Goal: Participate in discussion: Engage in conversation with other users on a specific topic

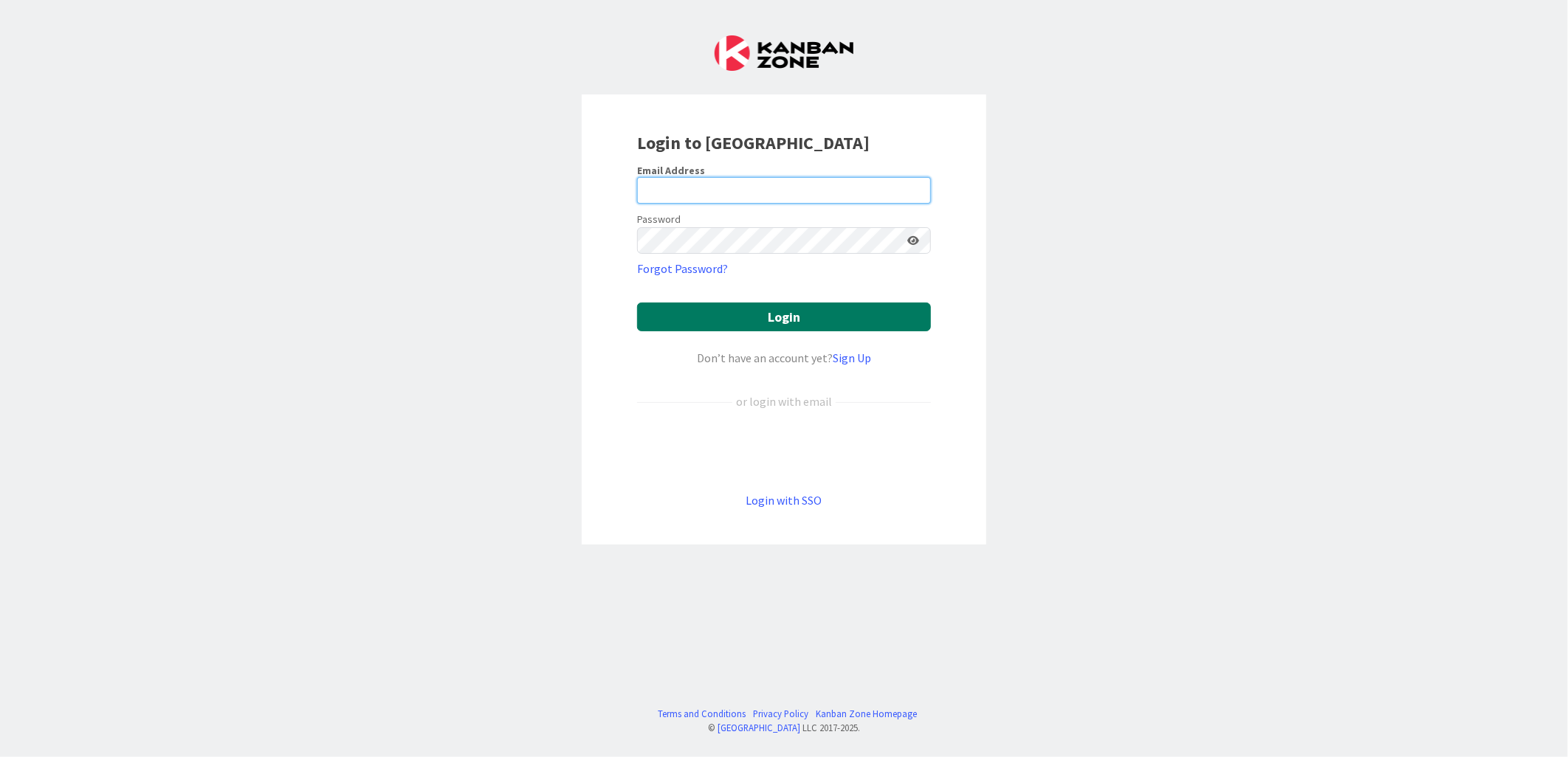
type input "[PERSON_NAME][EMAIL_ADDRESS][PERSON_NAME][DOMAIN_NAME][US_STATE]"
click at [751, 312] on button "Login" at bounding box center [784, 317] width 294 height 28
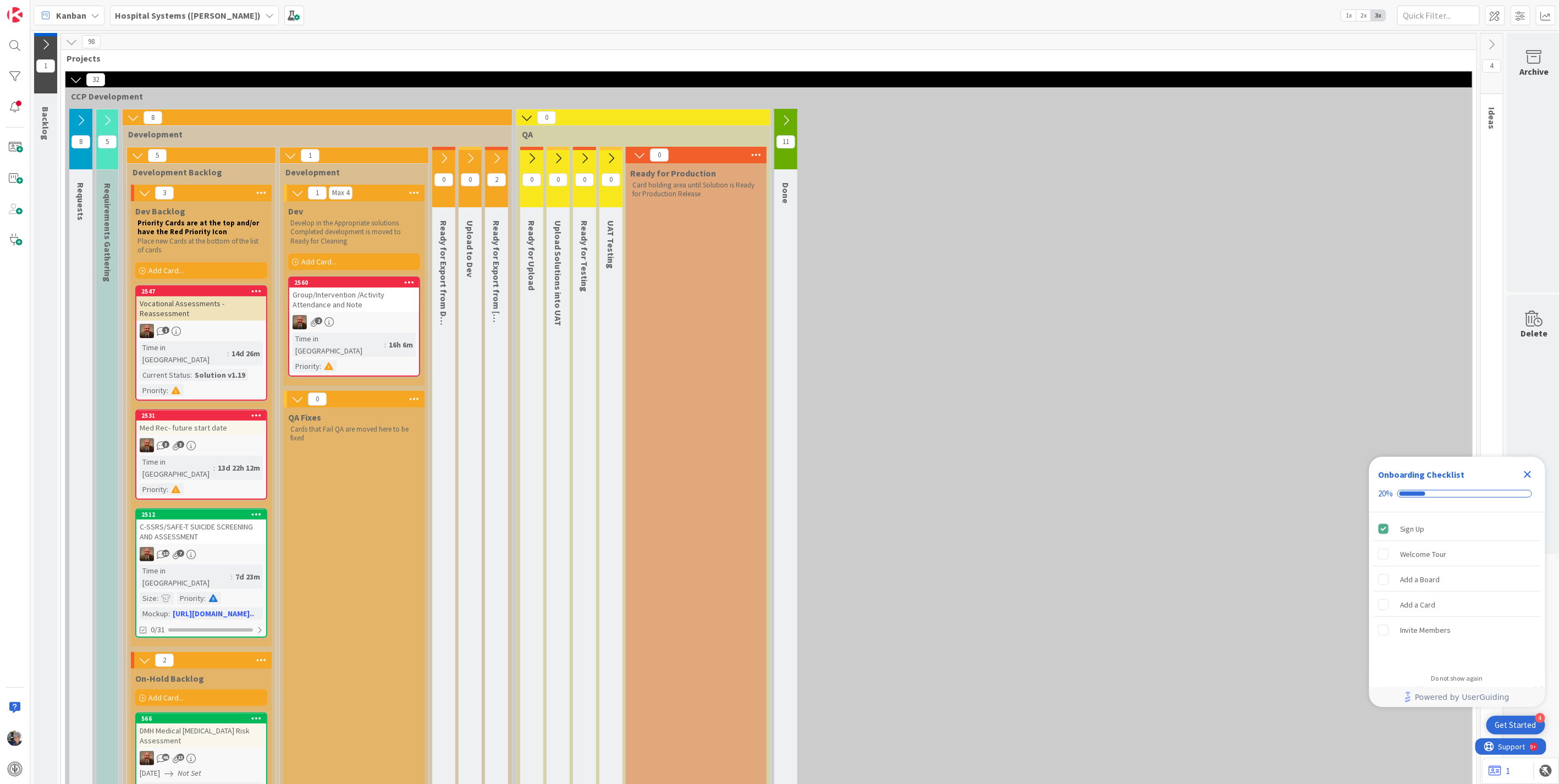
click at [108, 117] on icon at bounding box center [107, 120] width 12 height 12
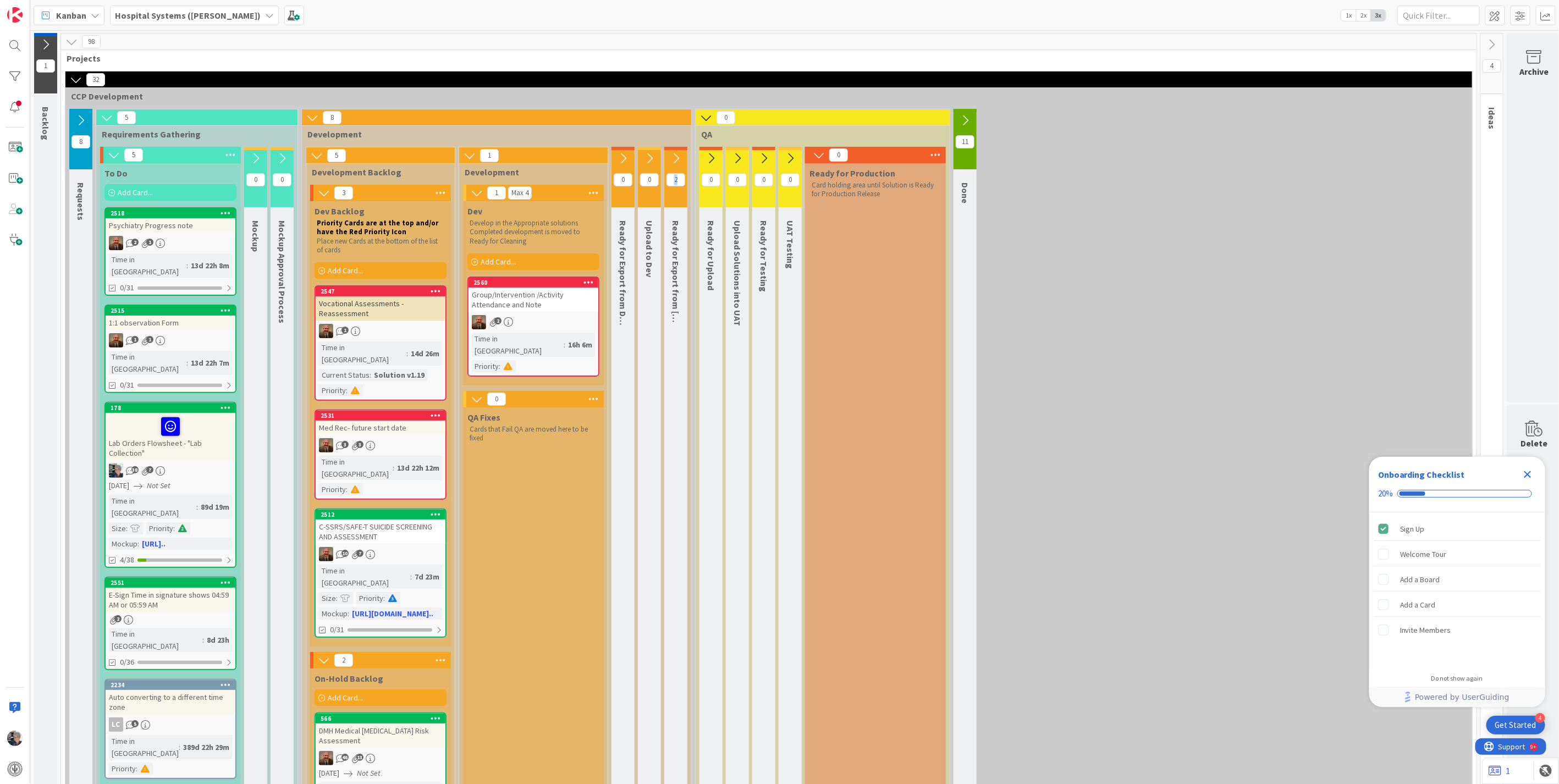
click at [677, 174] on span "2" at bounding box center [675, 180] width 19 height 13
click at [677, 178] on span "2" at bounding box center [675, 180] width 19 height 13
click at [680, 157] on icon at bounding box center [676, 158] width 12 height 12
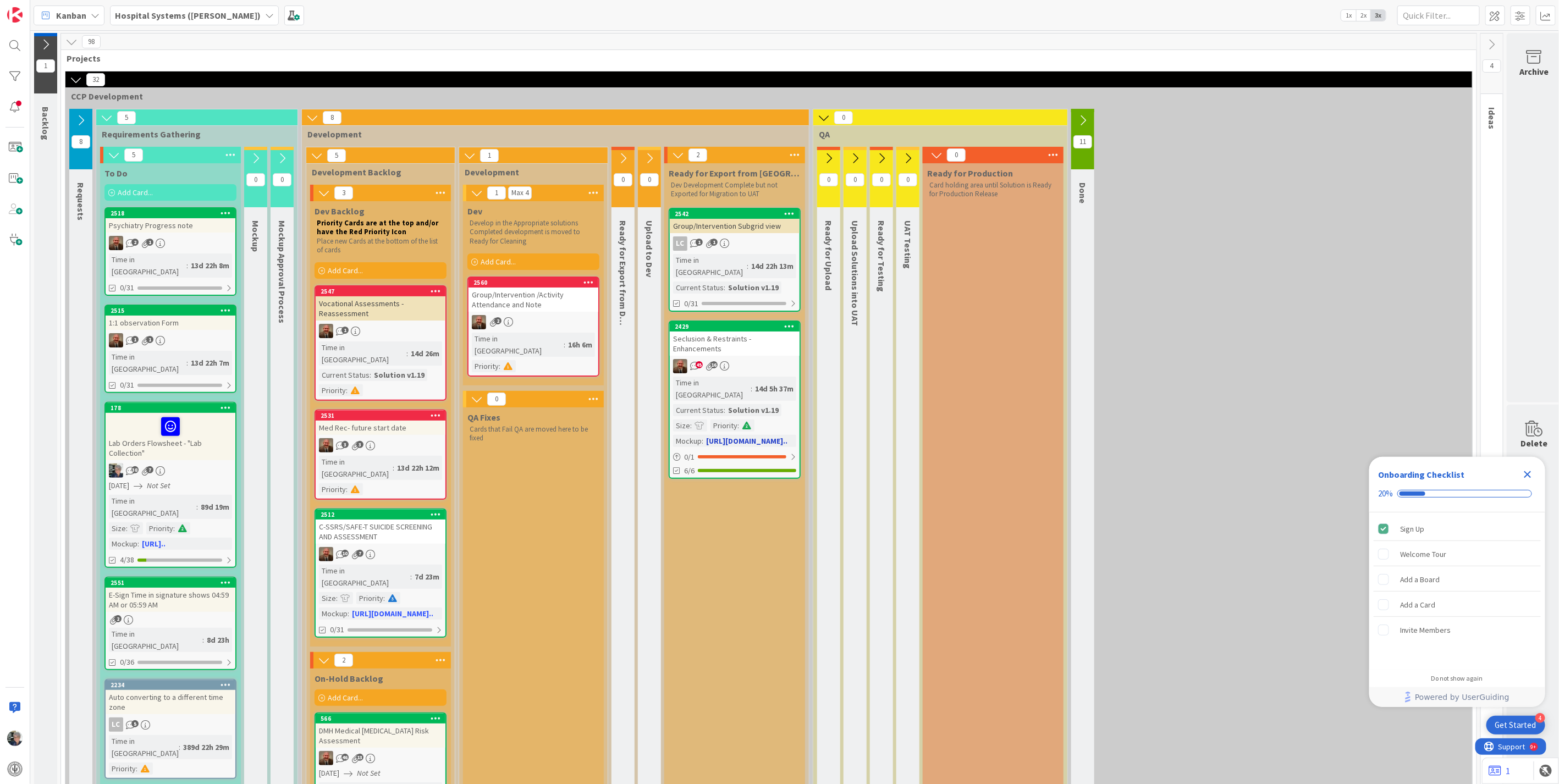
click at [766, 359] on div "45 16" at bounding box center [735, 366] width 130 height 15
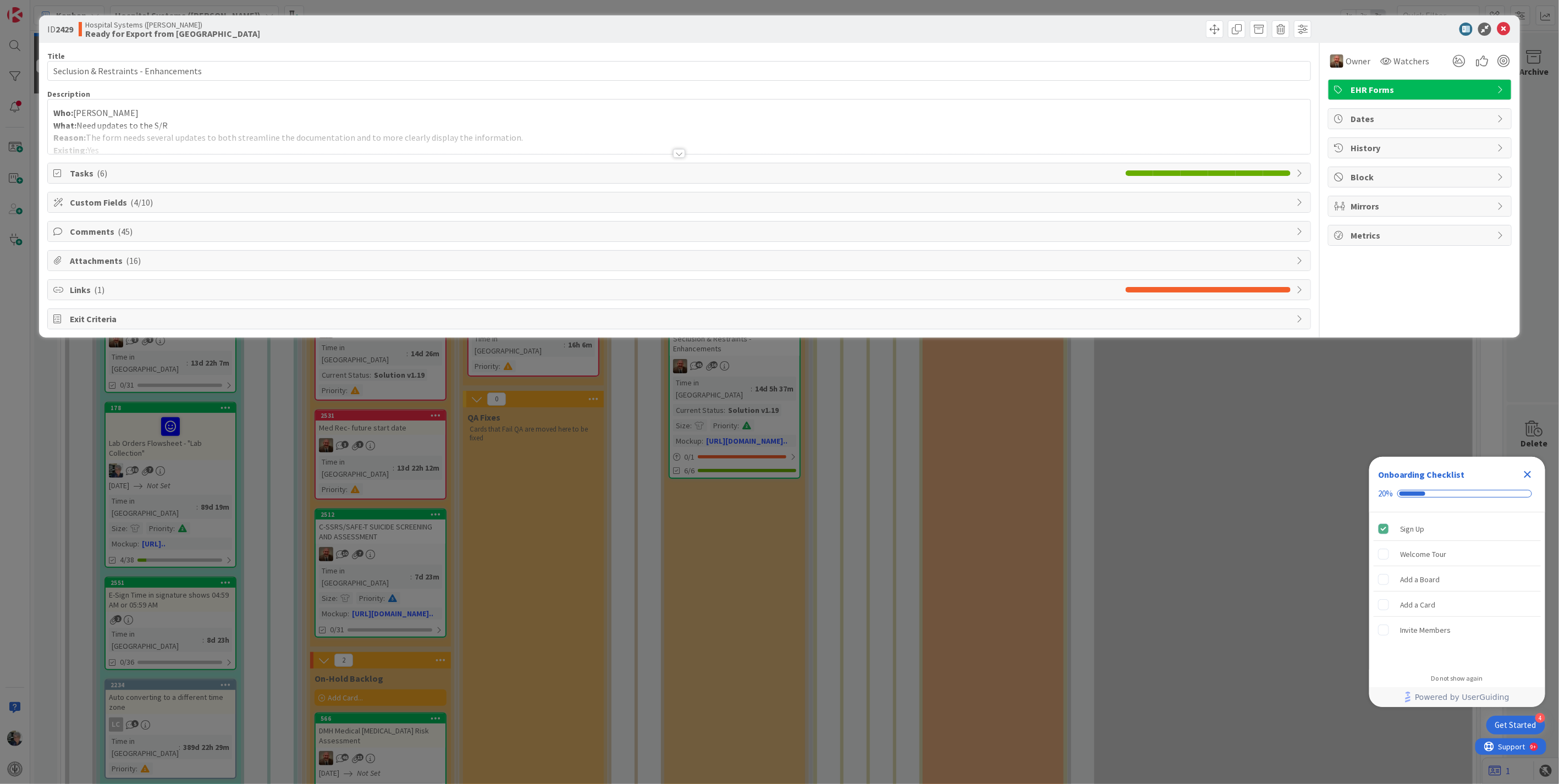
click at [675, 148] on div at bounding box center [679, 140] width 1262 height 28
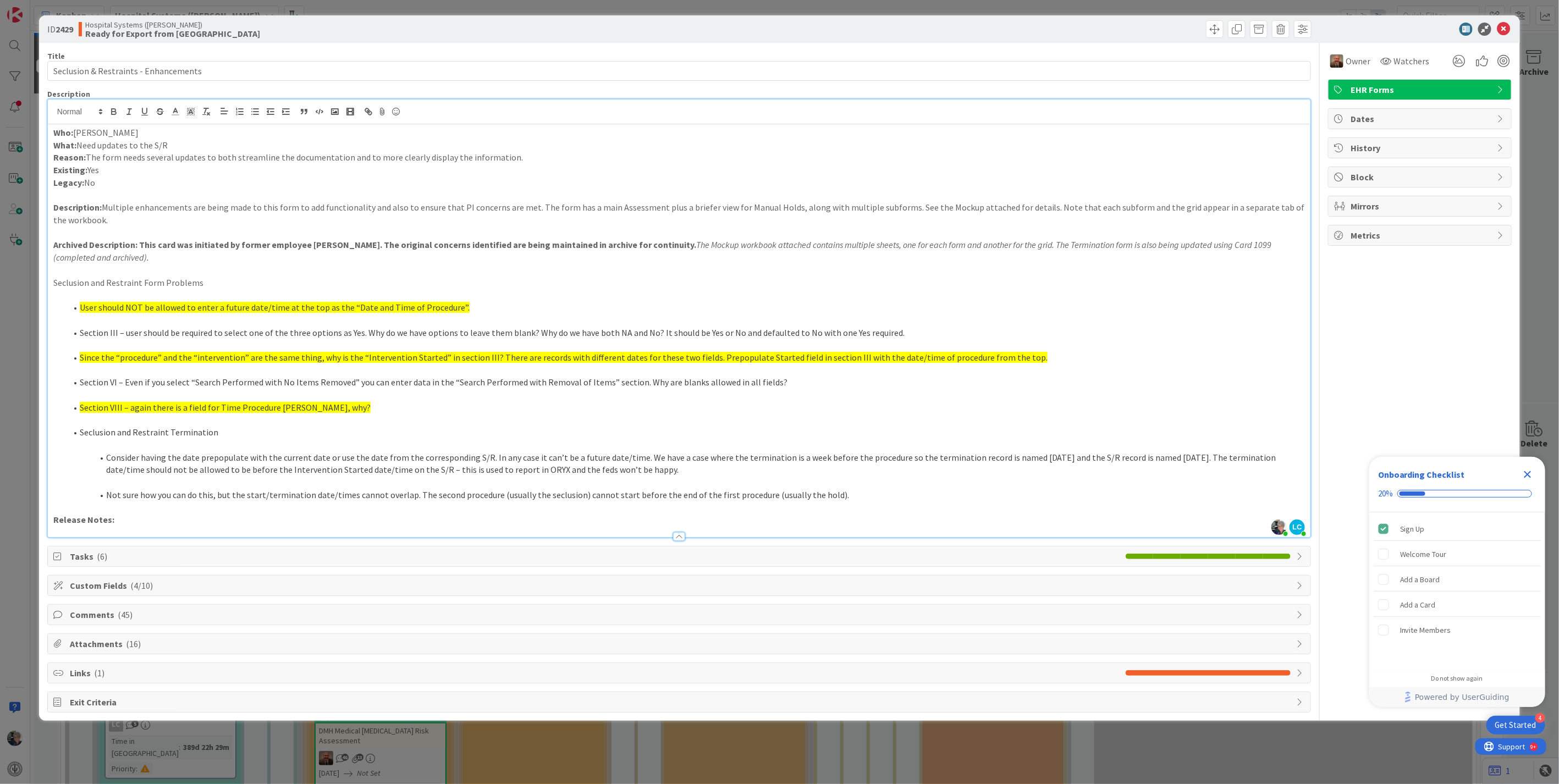
click at [100, 563] on span "Comments ( 45 )" at bounding box center [680, 615] width 1221 height 13
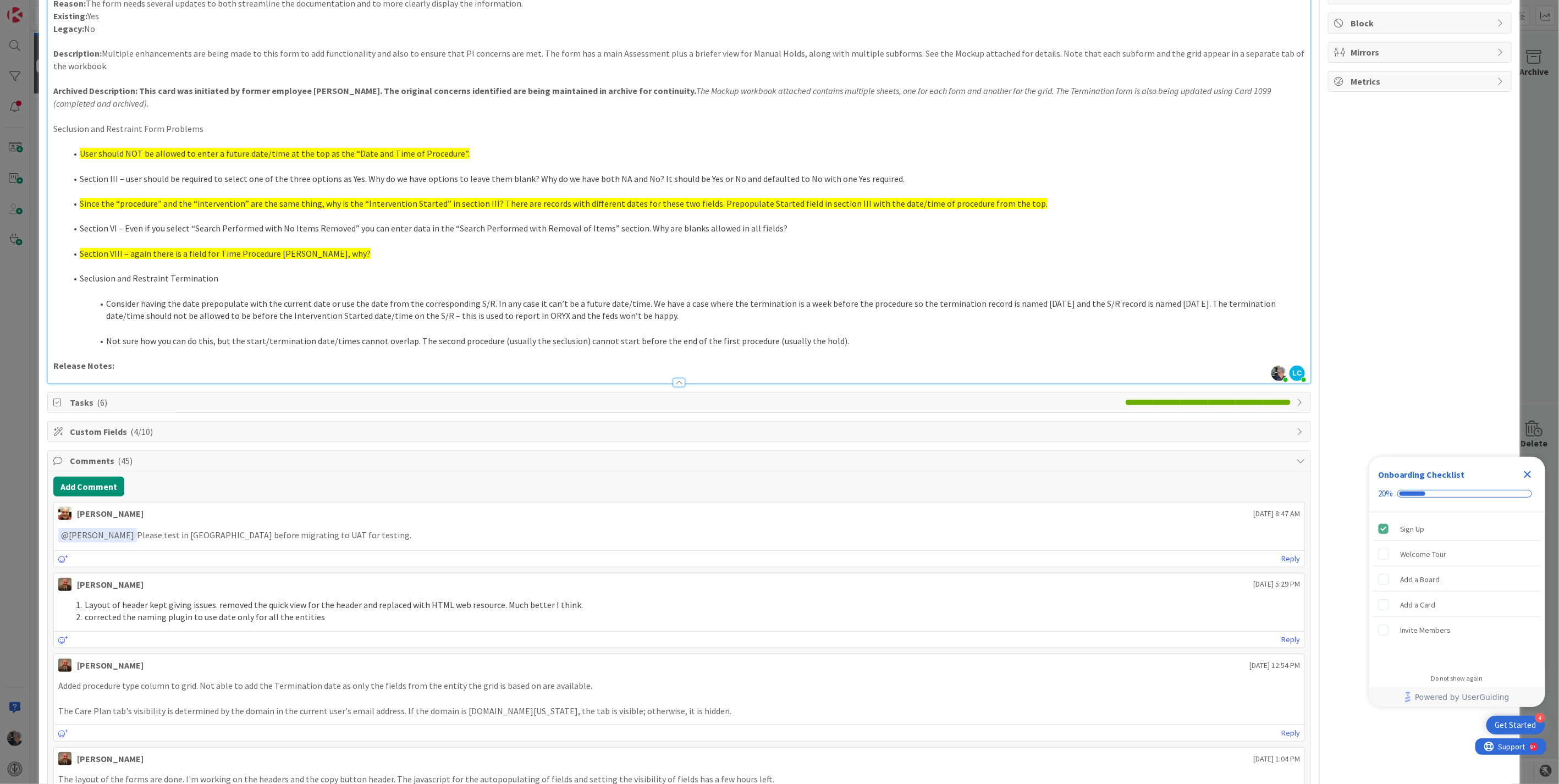
scroll to position [183, 0]
